Goal: Task Accomplishment & Management: Use online tool/utility

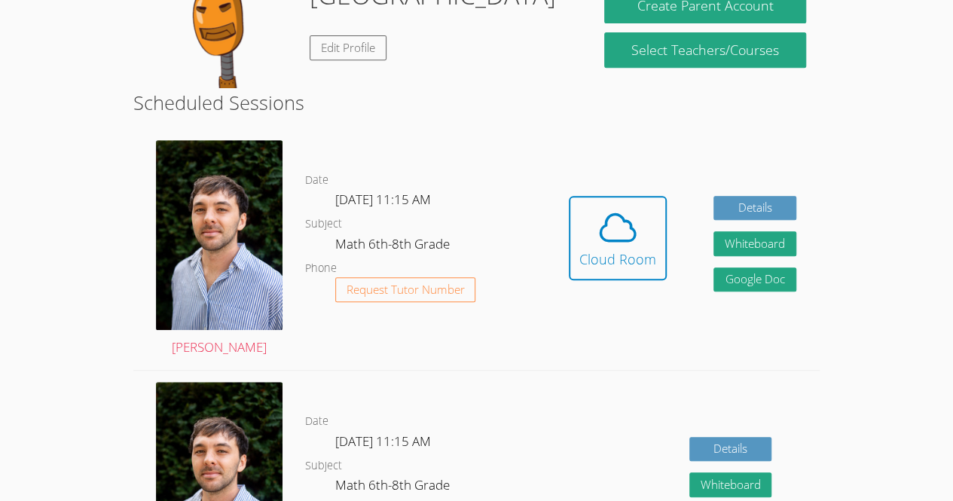
scroll to position [291, 0]
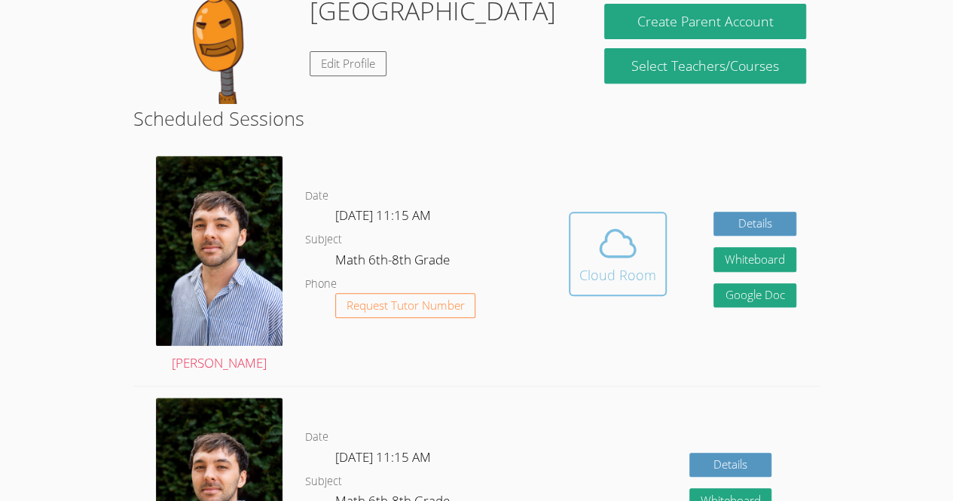
click at [604, 296] on button "Cloud Room" at bounding box center [618, 254] width 98 height 84
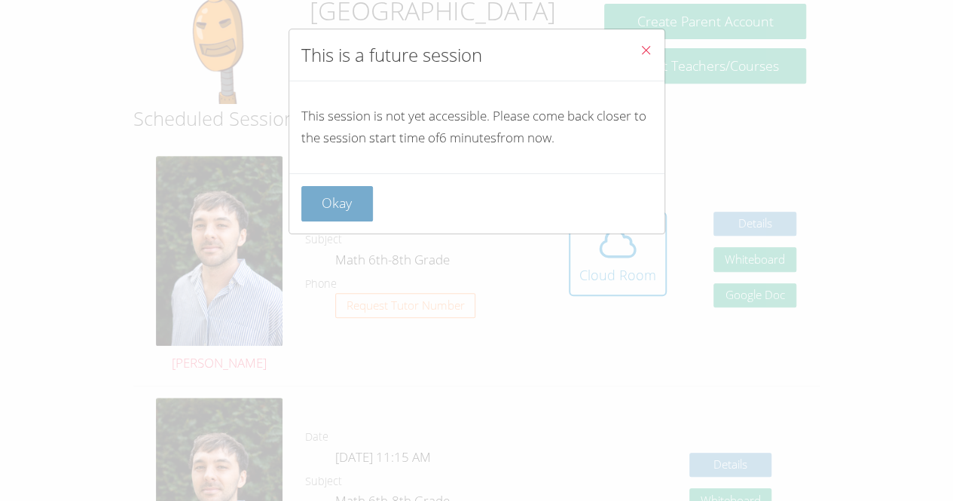
click at [340, 212] on button "Okay" at bounding box center [337, 203] width 72 height 35
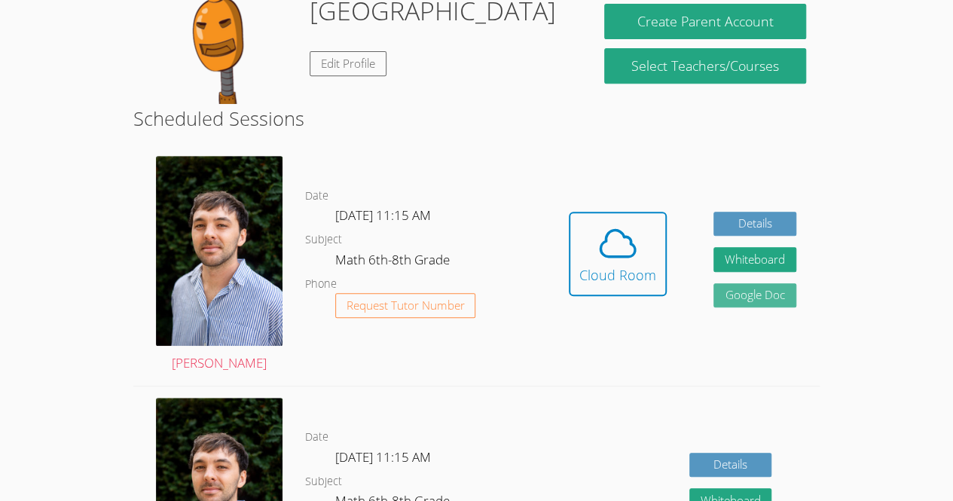
click at [723, 304] on link "Google Doc" at bounding box center [755, 295] width 83 height 25
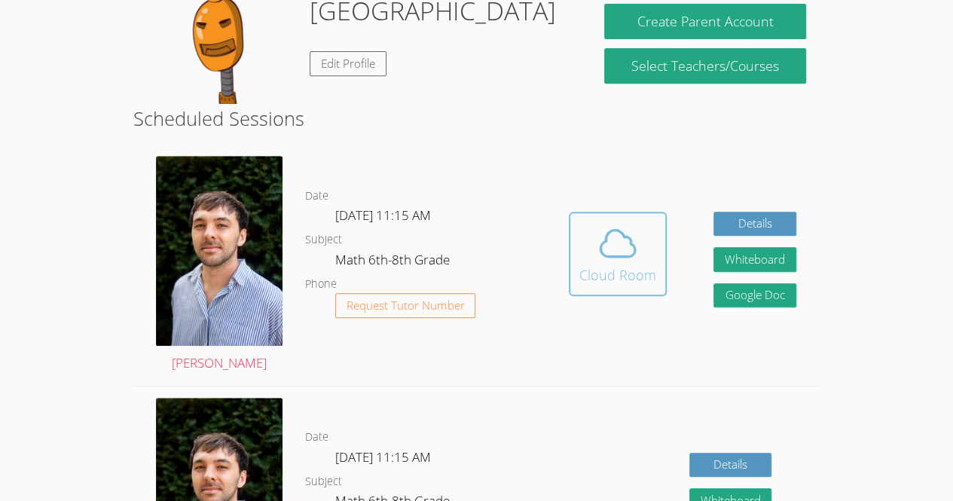
click at [616, 243] on icon at bounding box center [618, 243] width 42 height 42
click at [640, 264] on span at bounding box center [617, 243] width 77 height 42
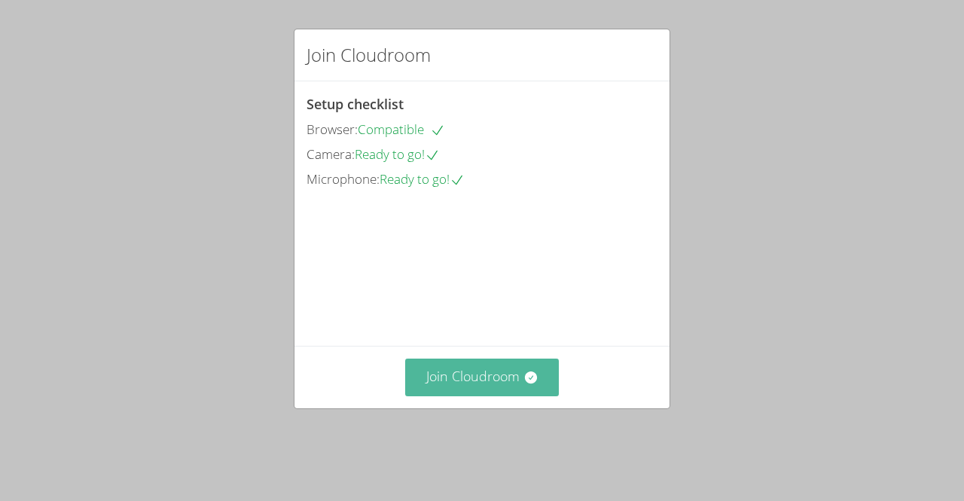
click at [482, 396] on button "Join Cloudroom" at bounding box center [482, 377] width 154 height 37
click at [508, 396] on button "Join Cloudroom" at bounding box center [482, 377] width 154 height 37
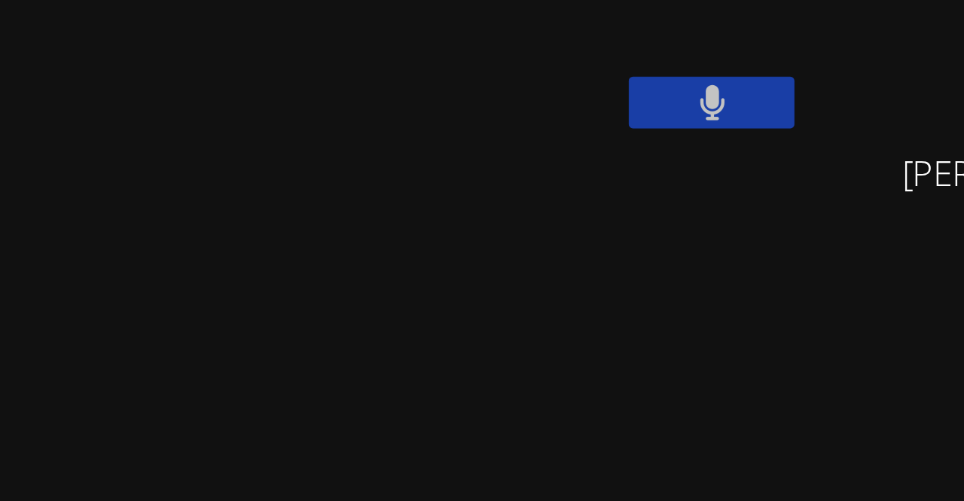
click at [454, 94] on video at bounding box center [491, 56] width 179 height 101
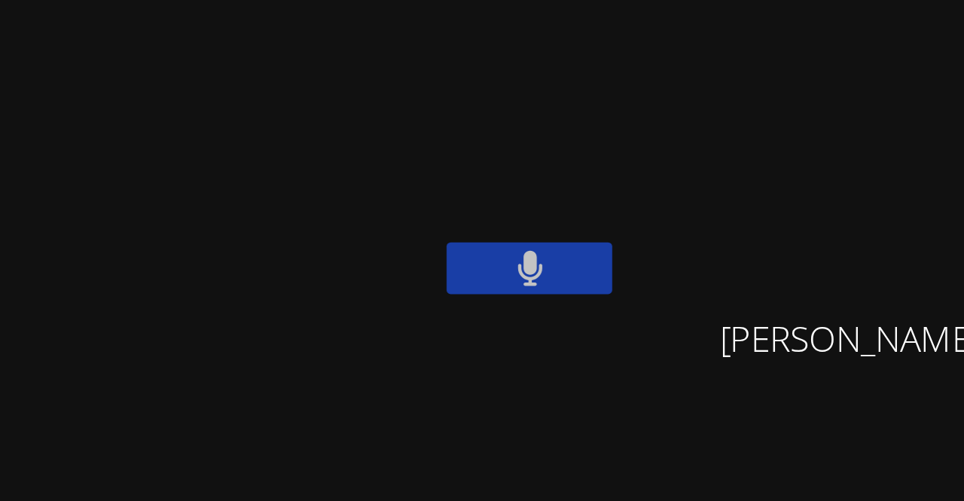
click at [520, 34] on video at bounding box center [491, 56] width 179 height 101
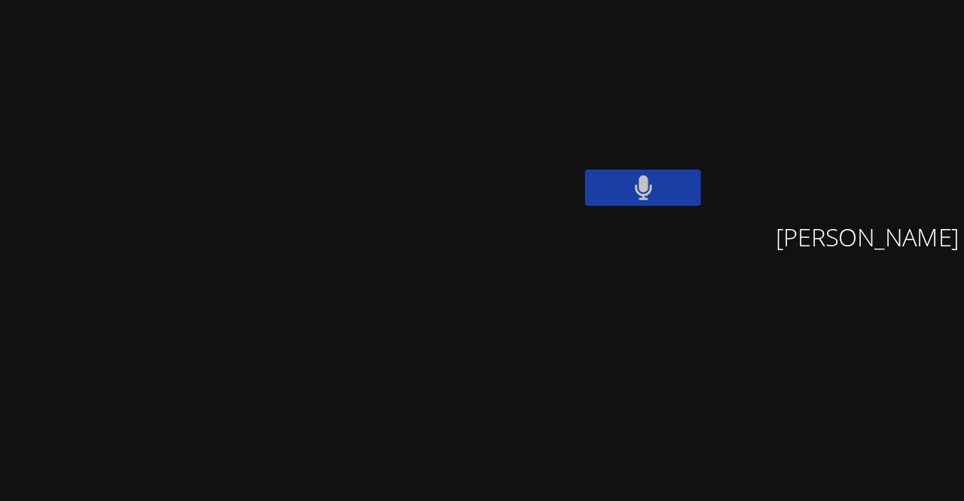
click at [449, 49] on video at bounding box center [491, 56] width 179 height 101
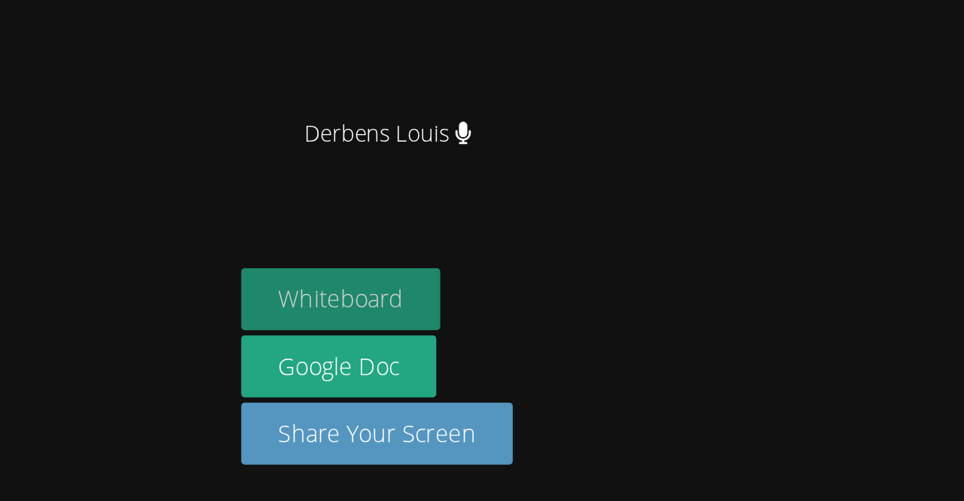
click at [454, 381] on button "Whiteboard" at bounding box center [459, 385] width 114 height 35
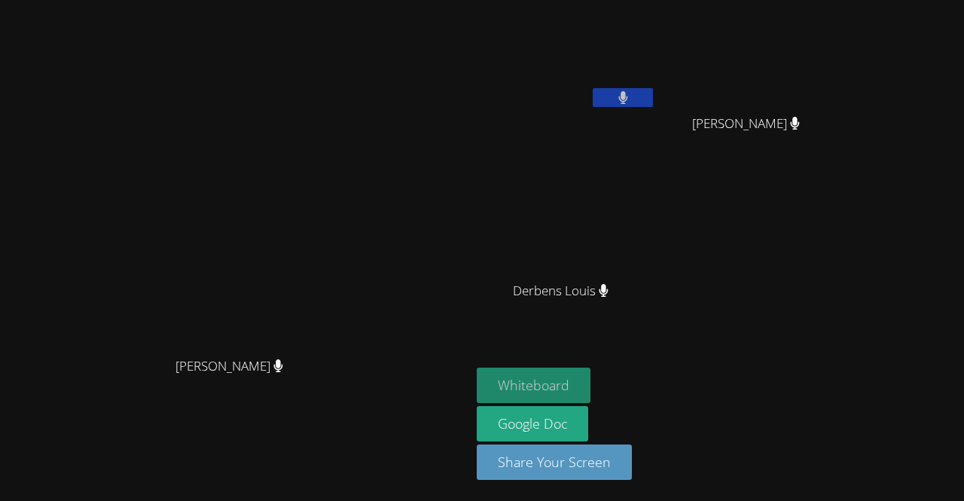
click at [591, 381] on button "Whiteboard" at bounding box center [534, 385] width 114 height 35
click at [842, 104] on video at bounding box center [751, 56] width 179 height 101
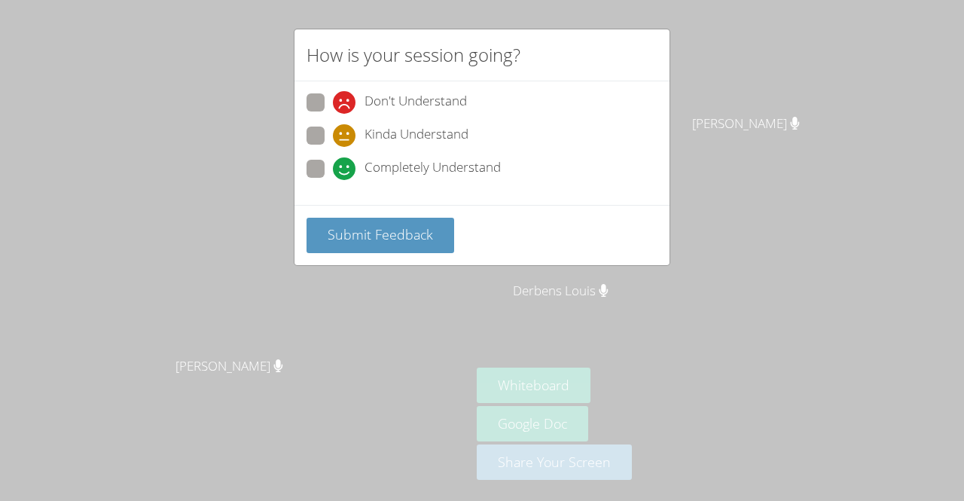
click at [326, 164] on label "Completely Understand" at bounding box center [404, 170] width 194 height 20
click at [333, 164] on input "Completely Understand" at bounding box center [339, 166] width 13 height 13
radio input "true"
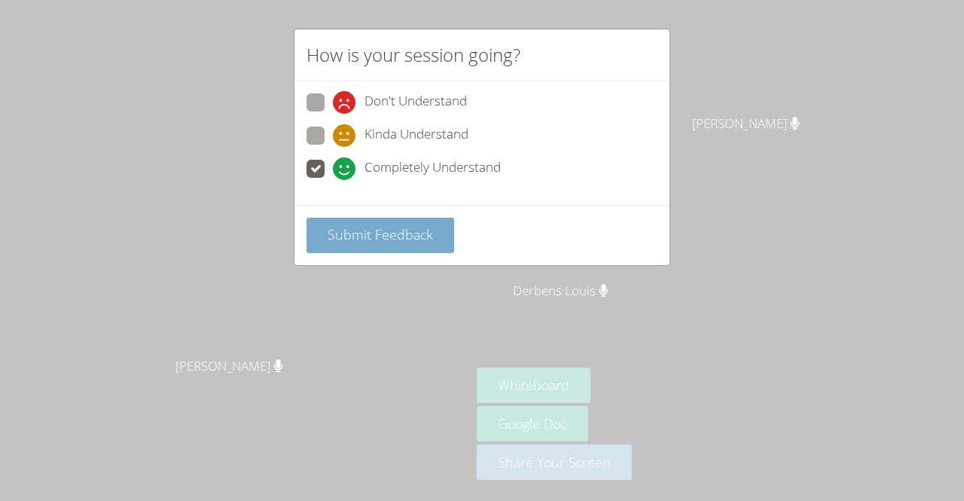
click at [381, 231] on span "Submit Feedback" at bounding box center [380, 234] width 105 height 18
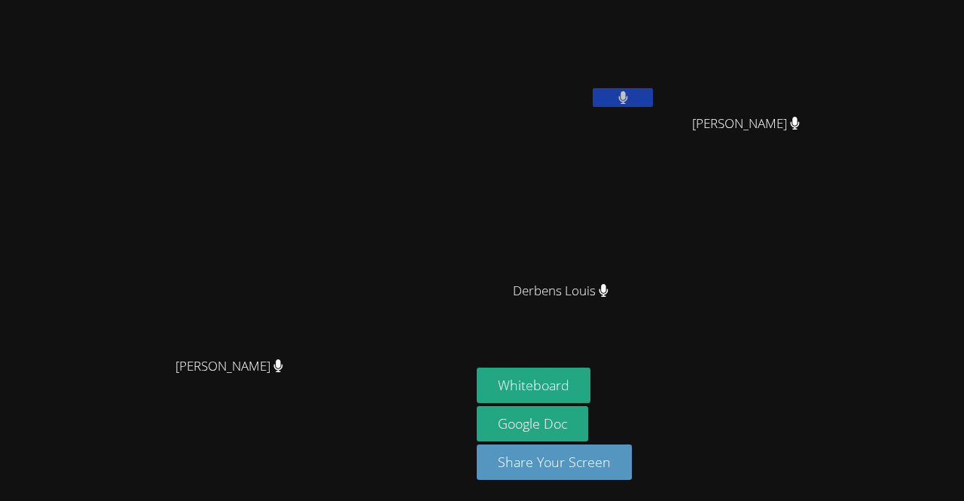
click at [603, 121] on div "Luckenda Tinoel" at bounding box center [566, 86] width 179 height 161
drag, startPoint x: 603, startPoint y: 121, endPoint x: 463, endPoint y: -38, distance: 211.9
click at [463, 0] on html "Franco Uribe-Rheinbolt Franco Uribe-Rheinbolt Luckenda Tinoel Paulo Gomes Silva…" at bounding box center [482, 250] width 964 height 501
